Goal: Transaction & Acquisition: Download file/media

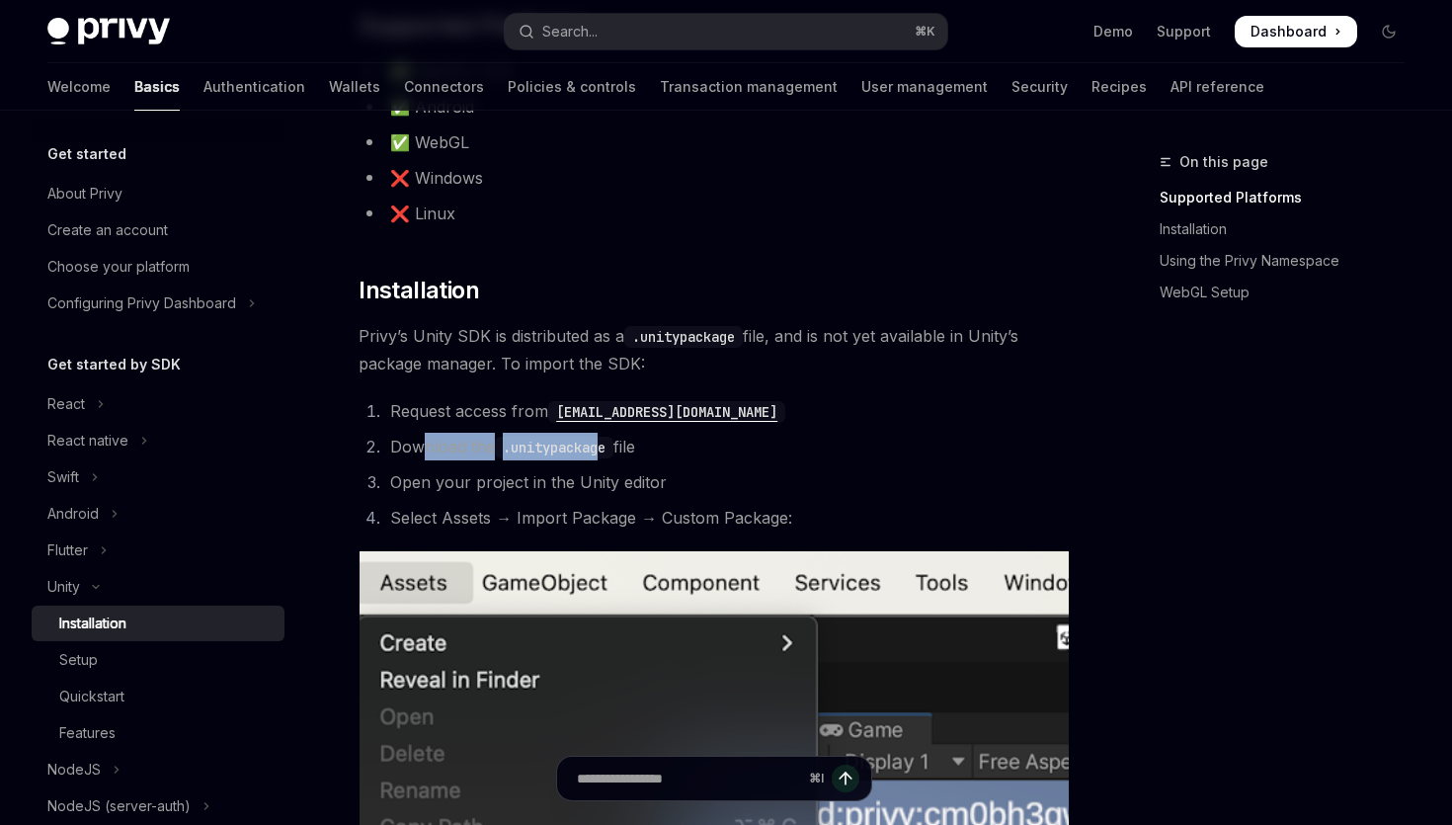
drag, startPoint x: 420, startPoint y: 451, endPoint x: 607, endPoint y: 451, distance: 187.6
click at [610, 451] on li "Download the .unitypackage file" at bounding box center [726, 447] width 684 height 28
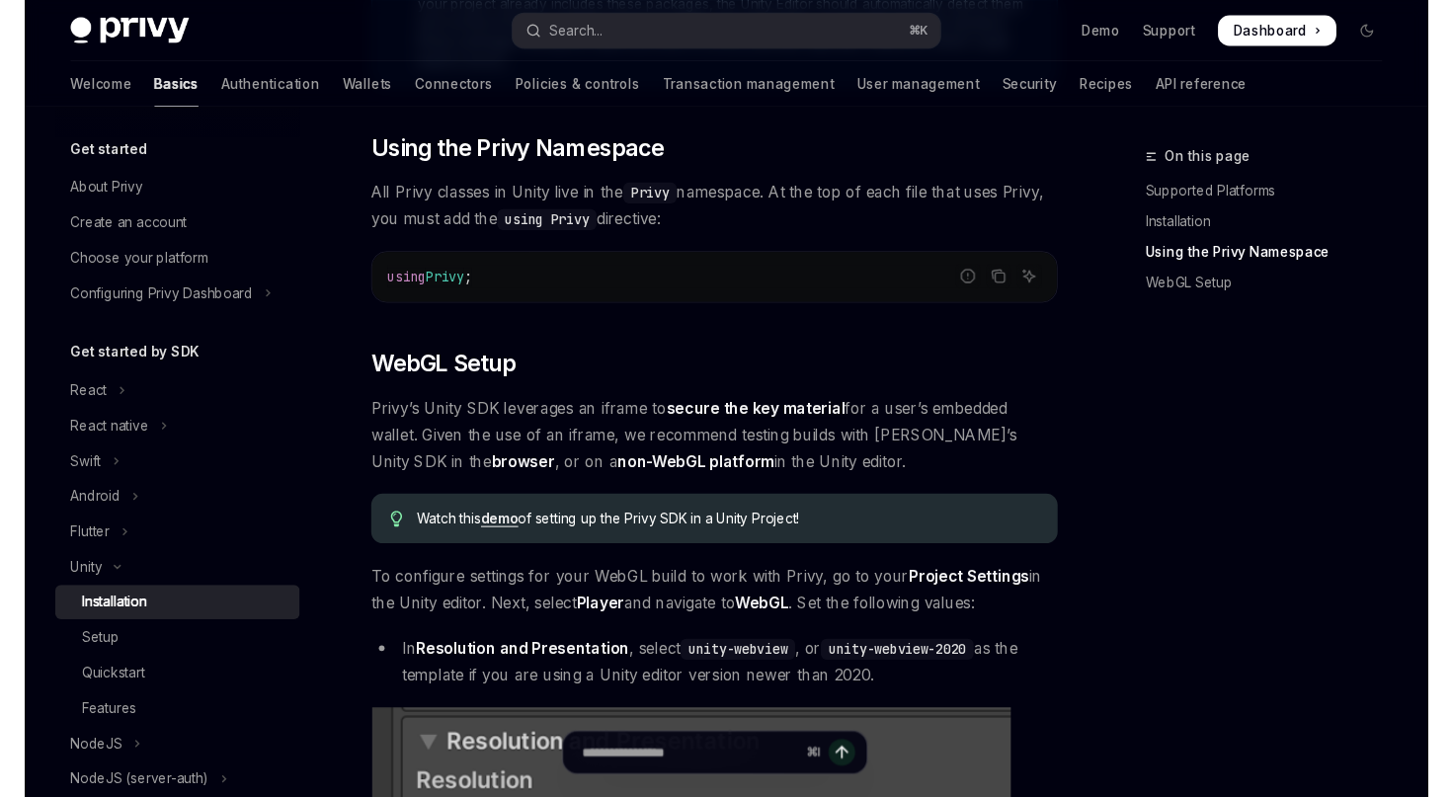
scroll to position [157, 0]
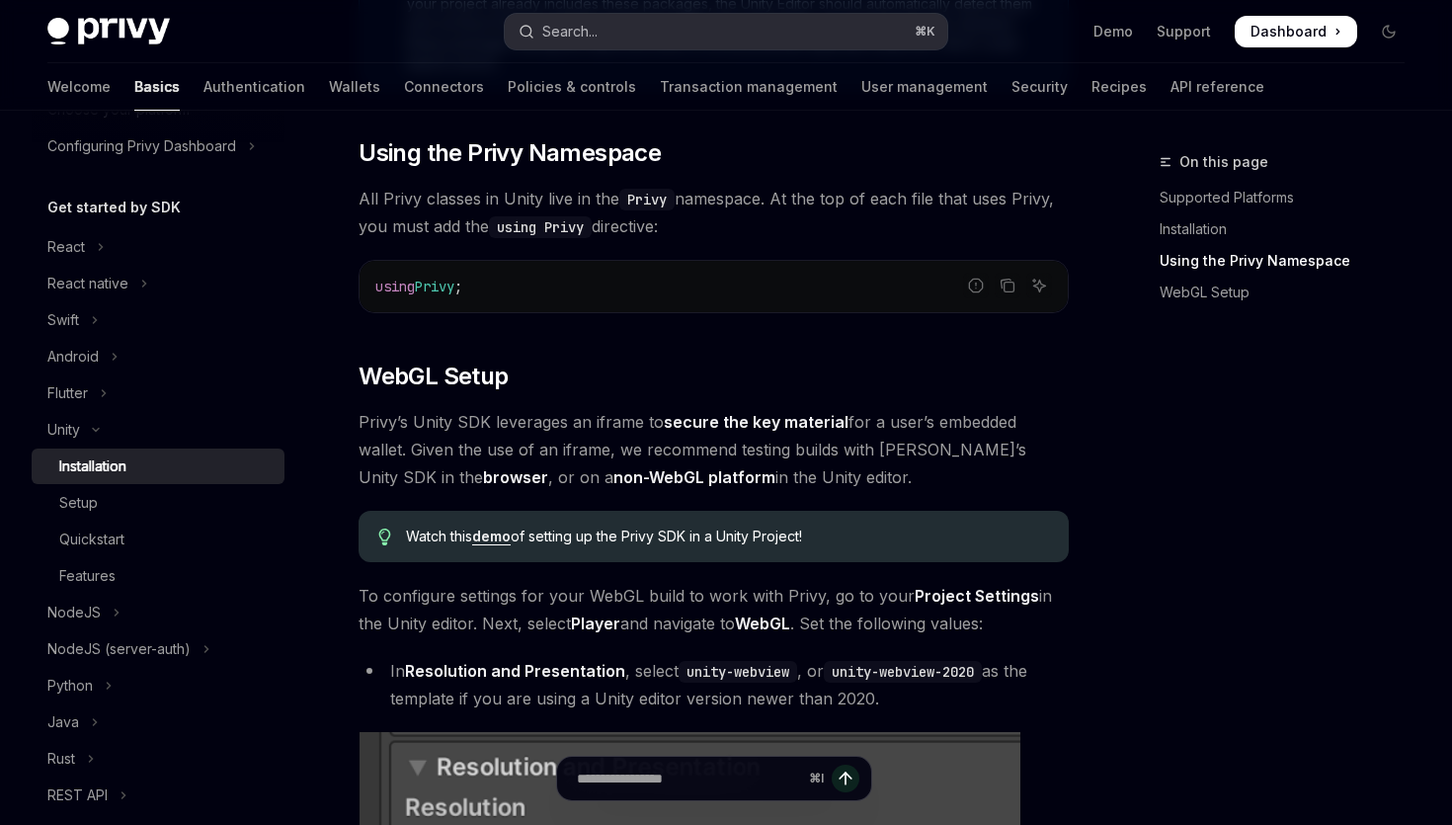
type textarea "*"
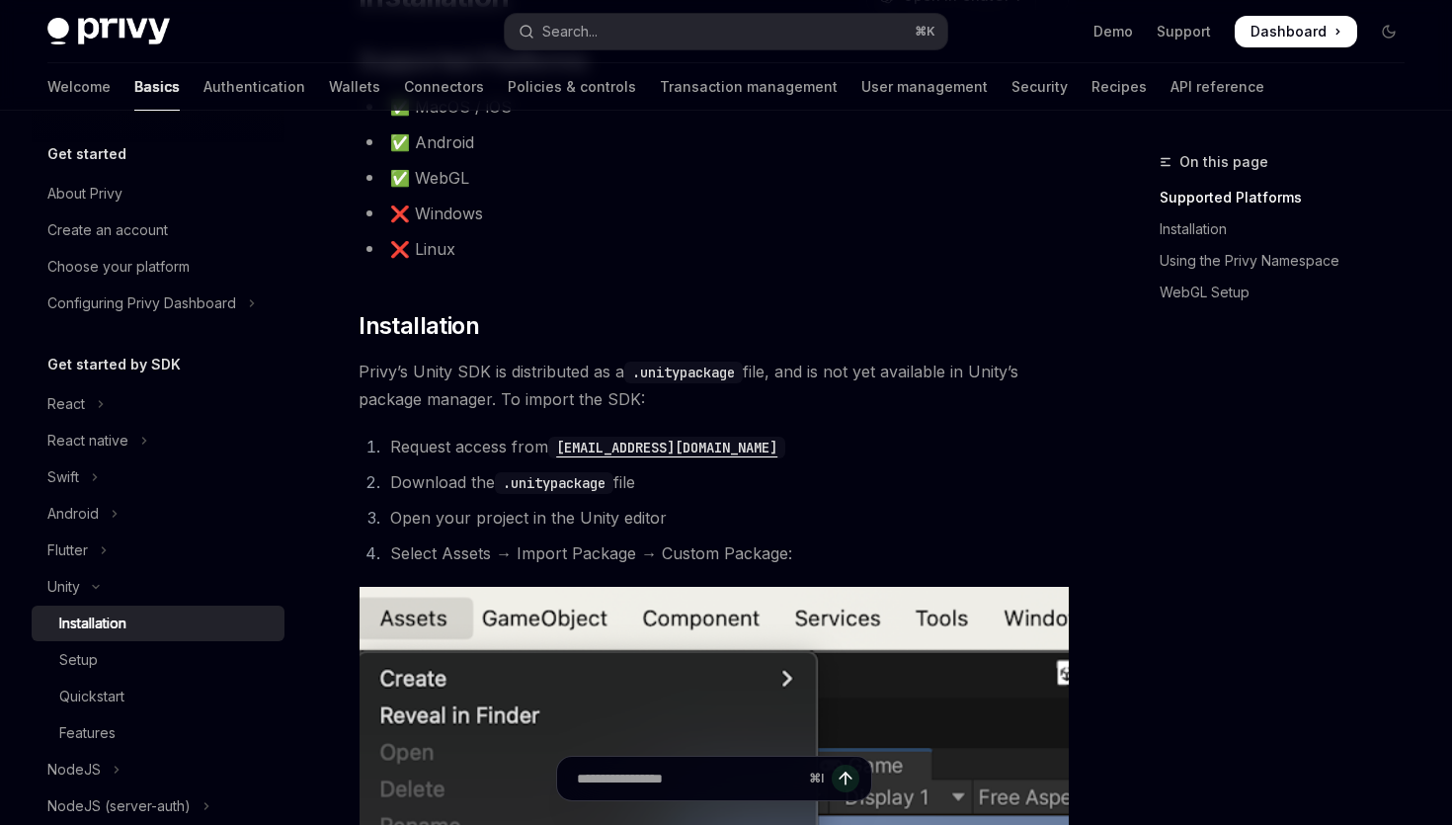
scroll to position [208, 0]
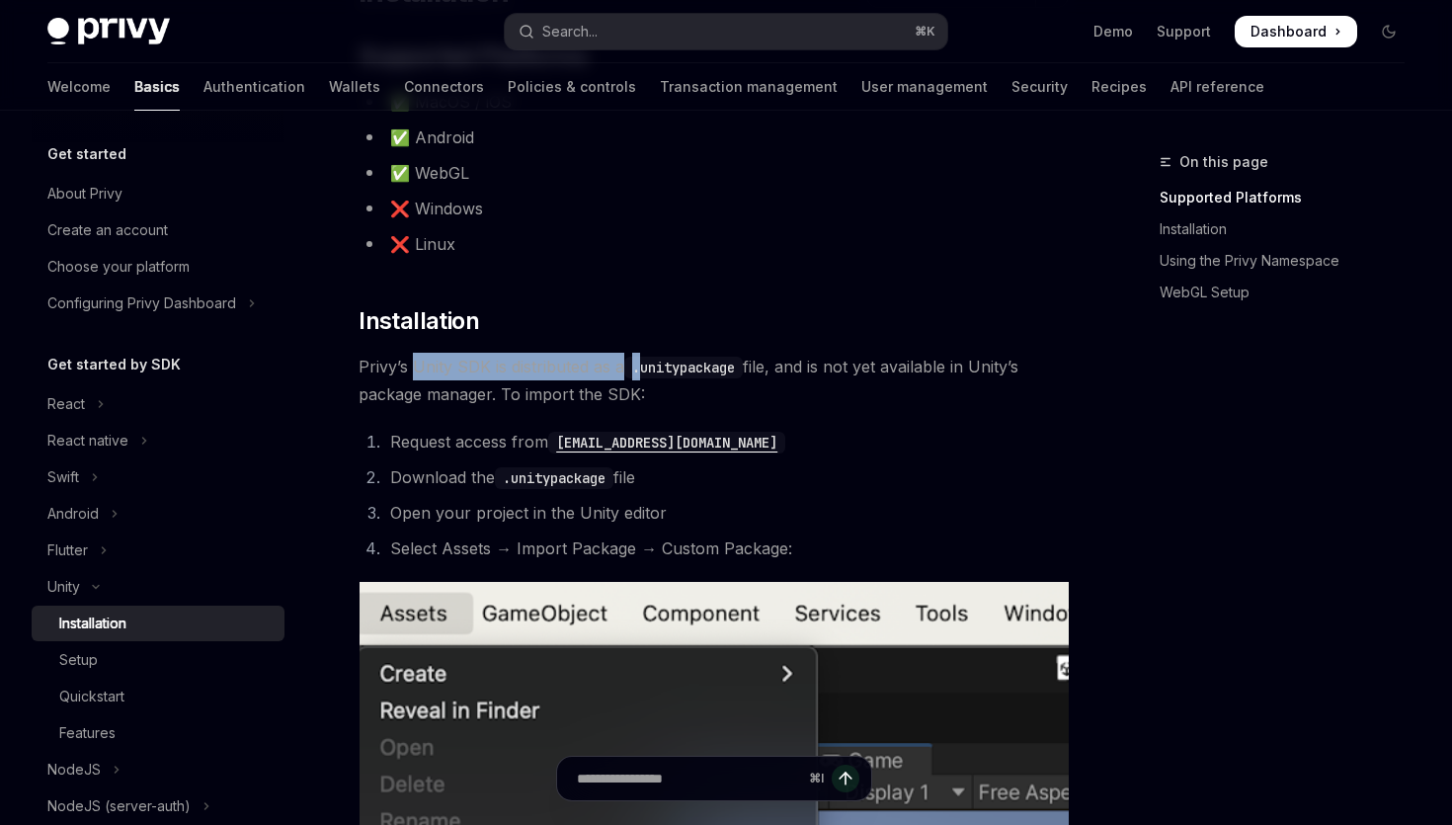
drag, startPoint x: 416, startPoint y: 372, endPoint x: 653, endPoint y: 372, distance: 237.0
click at [653, 372] on span "Privy’s Unity SDK is distributed as a .unitypackage file, and is not yet availa…" at bounding box center [713, 380] width 710 height 55
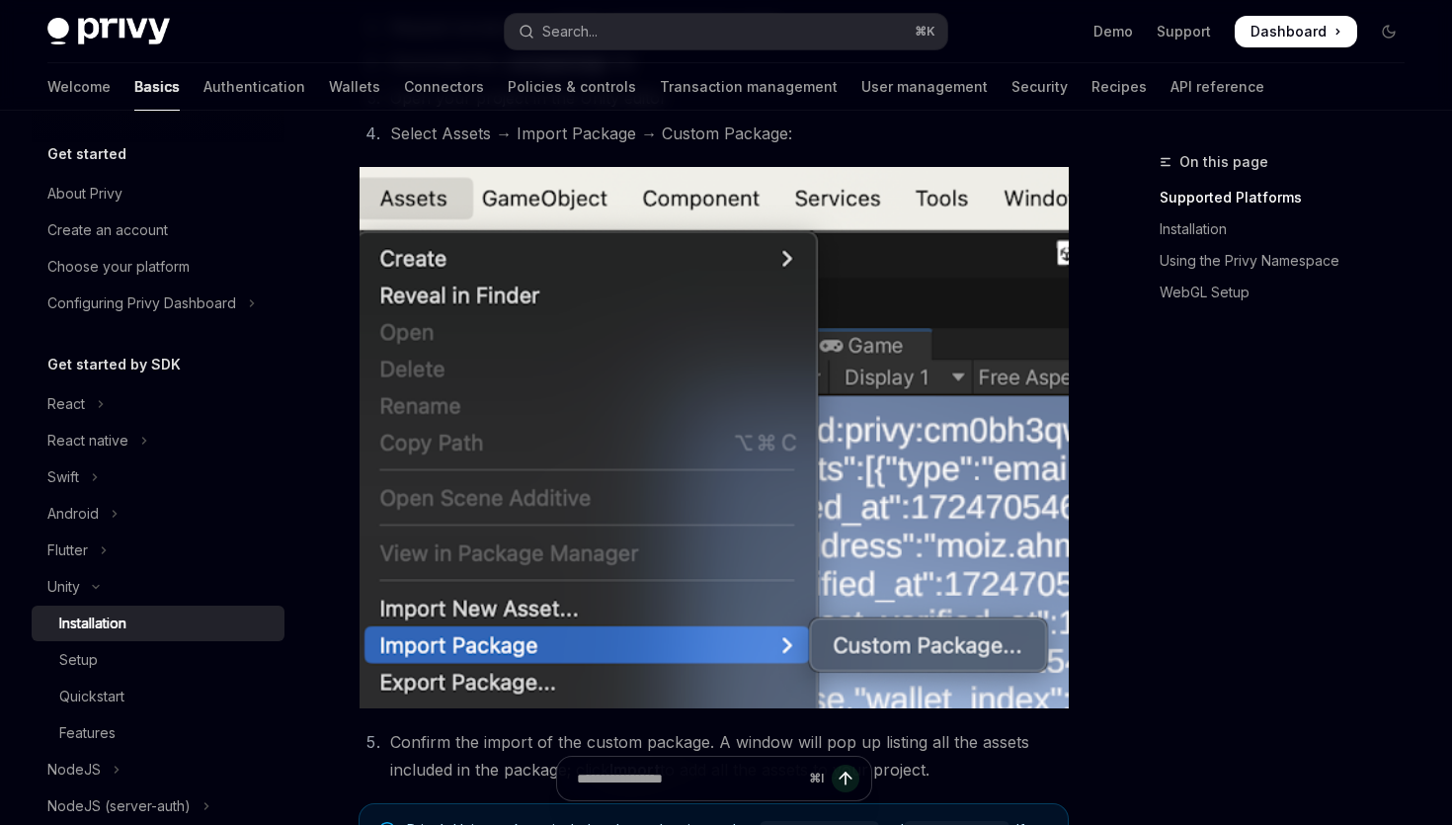
scroll to position [726, 0]
